Goal: Task Accomplishment & Management: Manage account settings

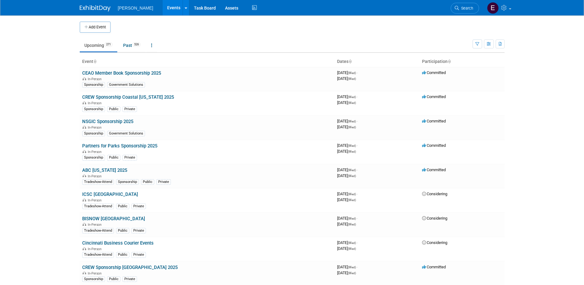
click at [469, 10] on link "Search" at bounding box center [465, 8] width 28 height 11
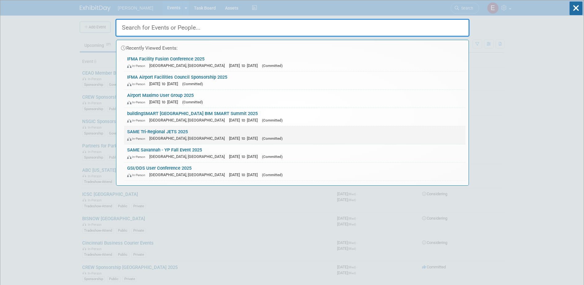
click at [229, 136] on span "[DATE] to [DATE]" at bounding box center [245, 138] width 32 height 5
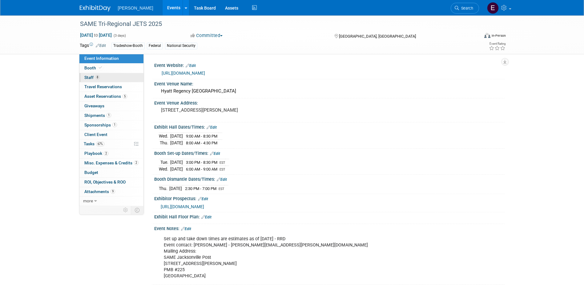
click at [97, 79] on span "8" at bounding box center [97, 77] width 5 height 5
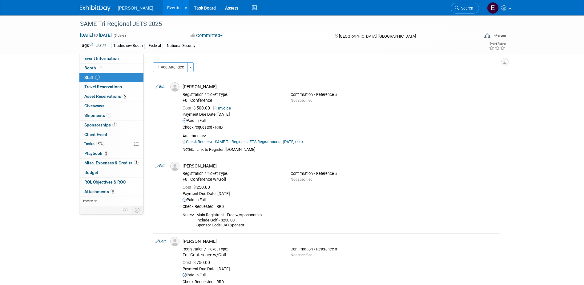
drag, startPoint x: 470, startPoint y: 6, endPoint x: 460, endPoint y: 6, distance: 10.5
click at [470, 6] on span "Search" at bounding box center [466, 8] width 14 height 5
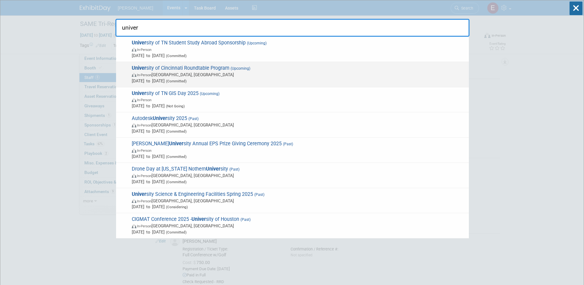
type input "univer"
click at [169, 78] on span "[DATE] to [DATE] (Committed)" at bounding box center [299, 81] width 334 height 6
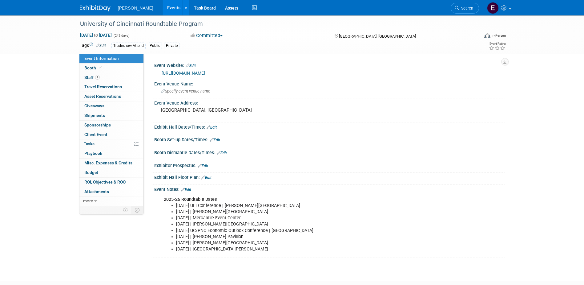
click at [107, 76] on link "1 Staff 1" at bounding box center [111, 77] width 64 height 9
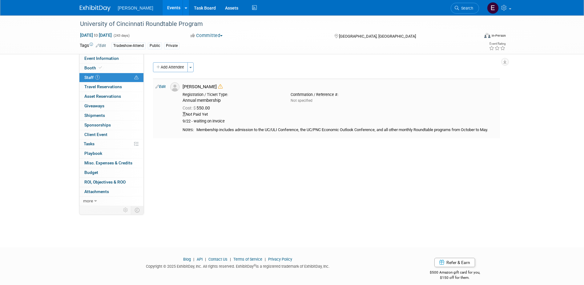
click at [158, 86] on icon at bounding box center [158, 86] width 4 height 6
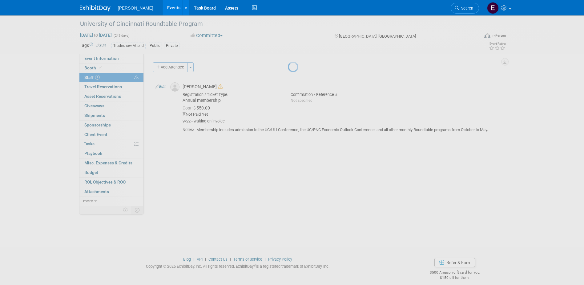
select select "42c6ba8e-9175-4ba4-9b15-882d9bc53c66"
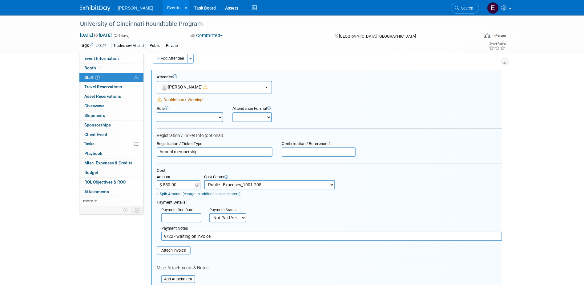
click at [232, 217] on select "Not Paid Yet Partially Paid Paid in Full" at bounding box center [227, 217] width 37 height 9
select select "1"
click at [209, 213] on select "Not Paid Yet Partially Paid Paid in Full" at bounding box center [227, 217] width 37 height 9
drag, startPoint x: 224, startPoint y: 236, endPoint x: 116, endPoint y: 235, distance: 108.4
click at [116, 235] on div "Event Information Event Info Booth Booth 1 Staff 1 Staff 0 Travel Reservations …" at bounding box center [292, 186] width 434 height 358
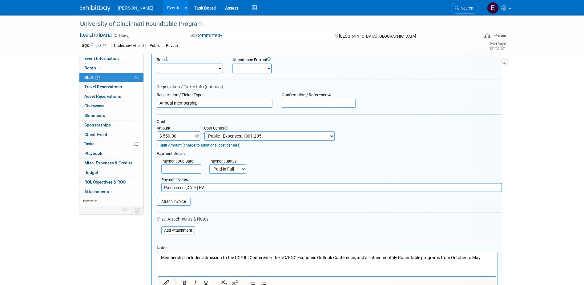
scroll to position [156, 0]
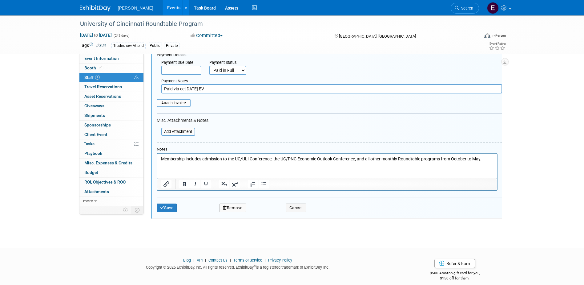
type input "Paid via cc 9/29/25 EV"
click at [169, 208] on button "Save" at bounding box center [167, 207] width 20 height 9
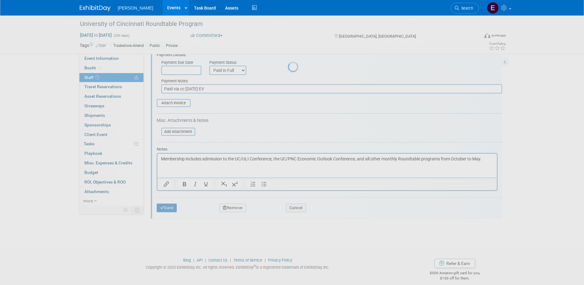
scroll to position [6, 0]
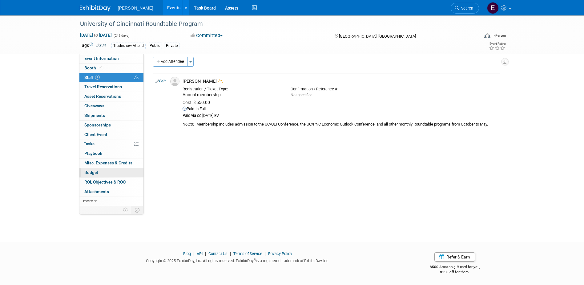
click at [101, 171] on link "Budget" at bounding box center [111, 172] width 64 height 9
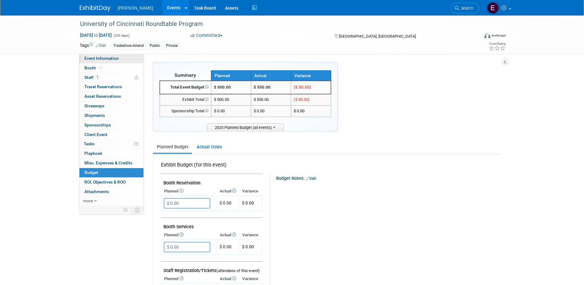
click at [88, 57] on span "Event Information" at bounding box center [101, 58] width 34 height 5
